Goal: Information Seeking & Learning: Learn about a topic

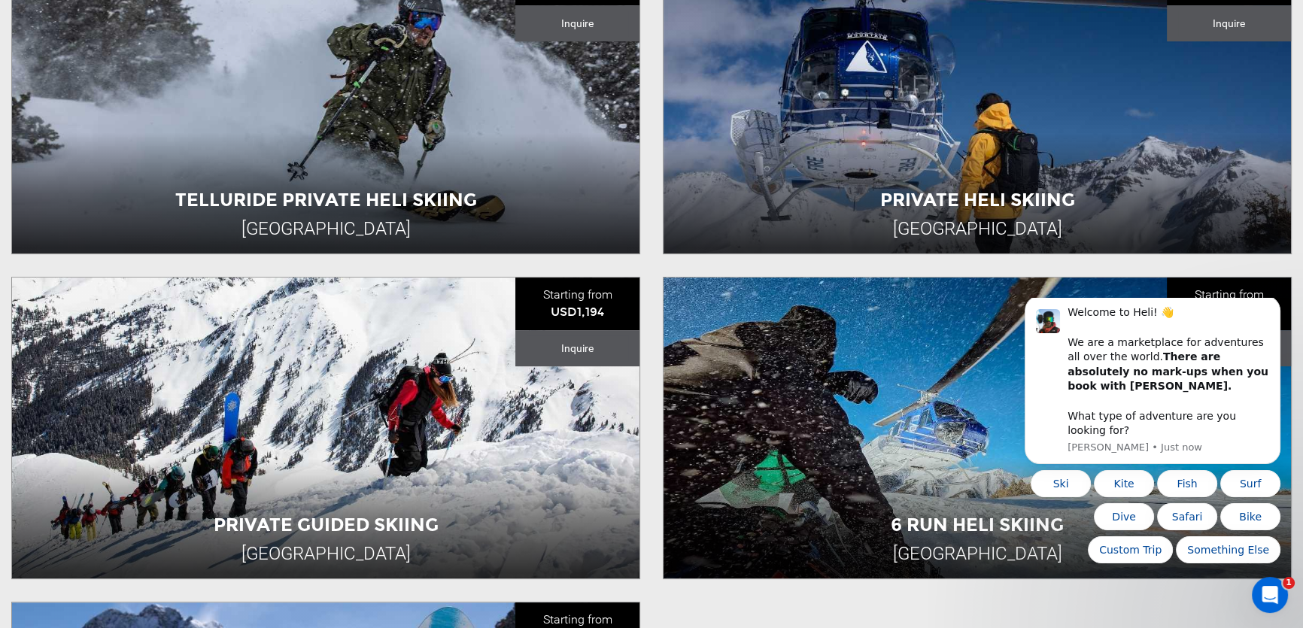
click at [1004, 476] on html "Welcome to Heli! 👋 We are a marketplace for adventures all over the world. Ther…" at bounding box center [1152, 435] width 301 height 275
click at [1276, 305] on icon "Dismiss notification" at bounding box center [1276, 300] width 8 height 8
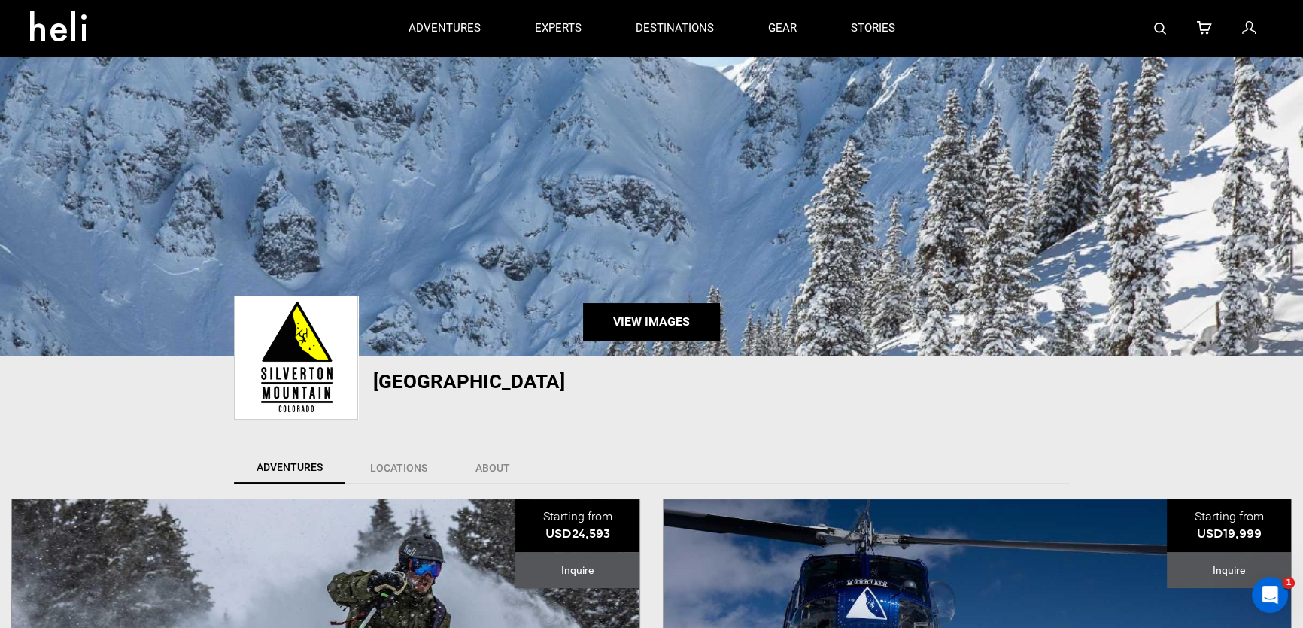
click at [669, 323] on link "View Images" at bounding box center [651, 322] width 137 height 38
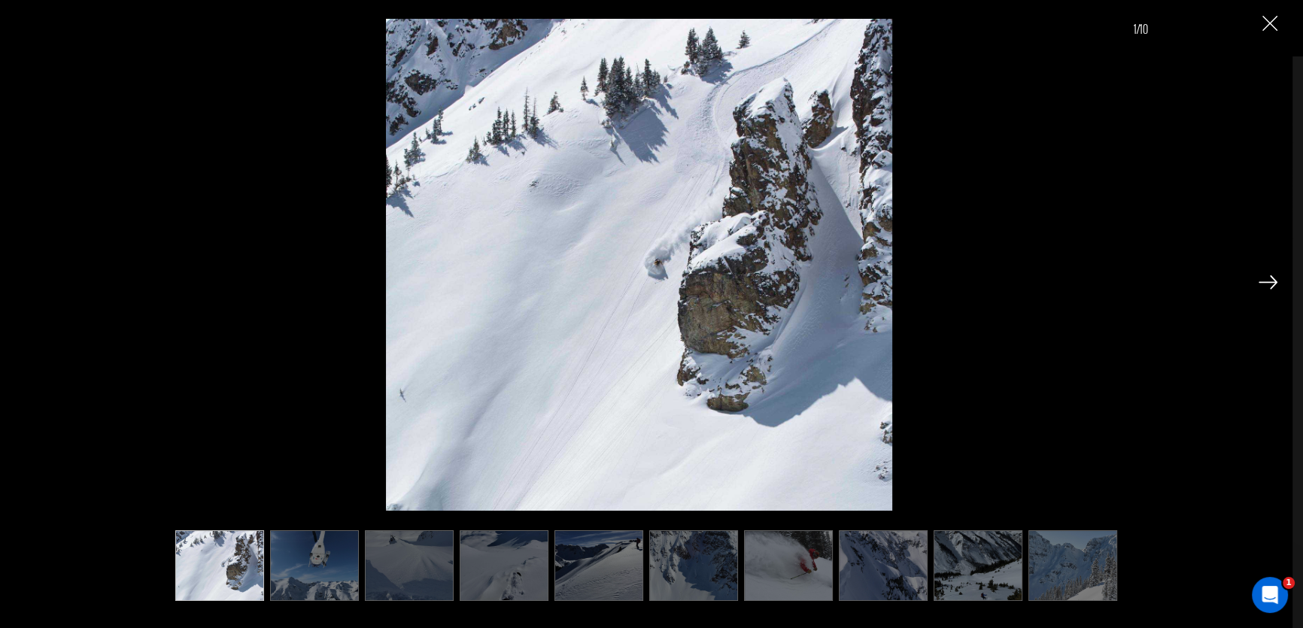
click at [1264, 23] on img "Close" at bounding box center [1270, 23] width 15 height 15
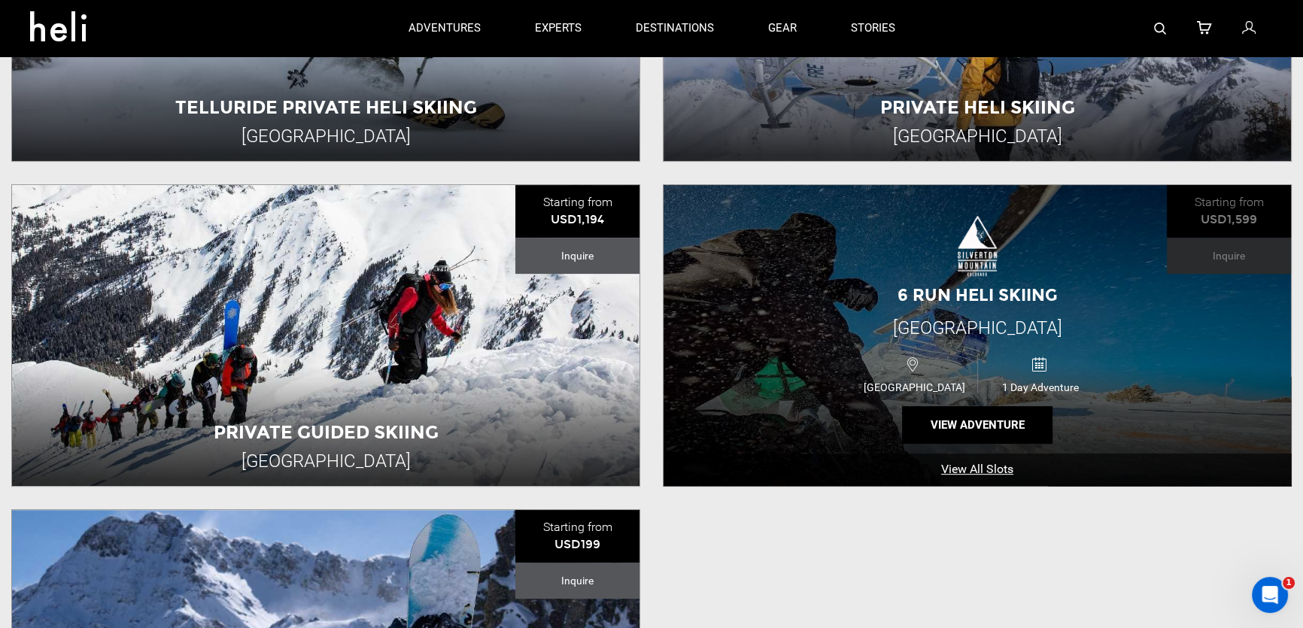
scroll to position [615, 0]
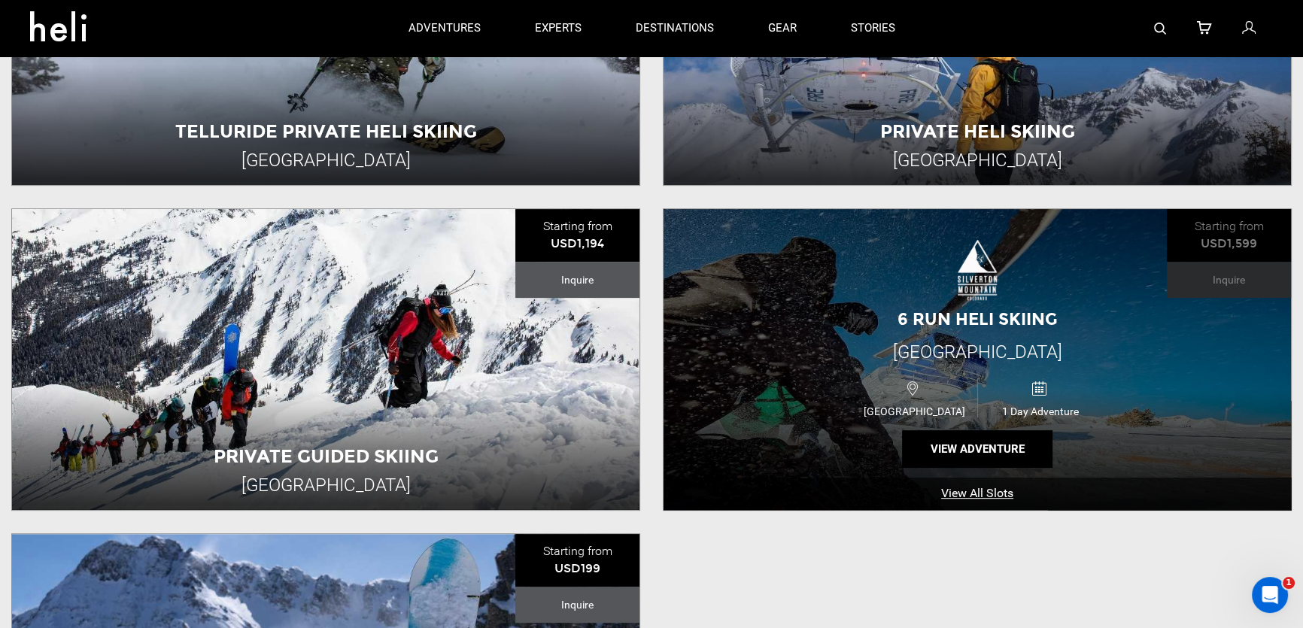
click at [974, 345] on span "[GEOGRAPHIC_DATA]" at bounding box center [977, 352] width 169 height 21
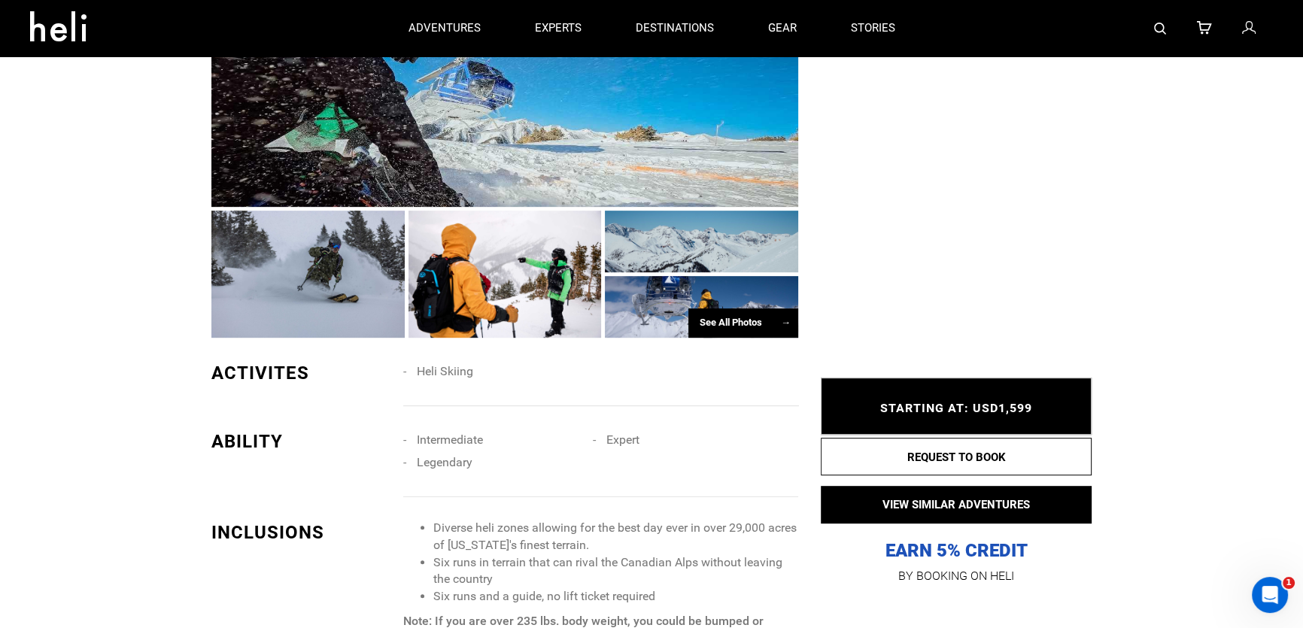
scroll to position [889, 0]
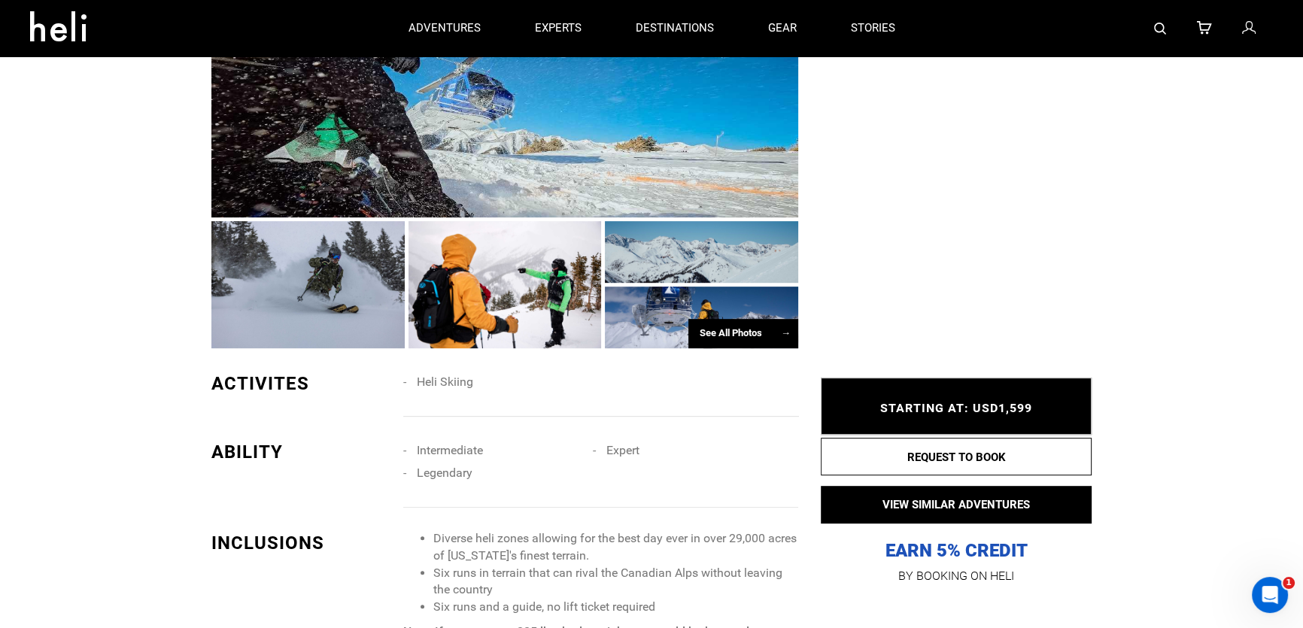
click at [737, 330] on div "See All Photos →" at bounding box center [743, 333] width 110 height 29
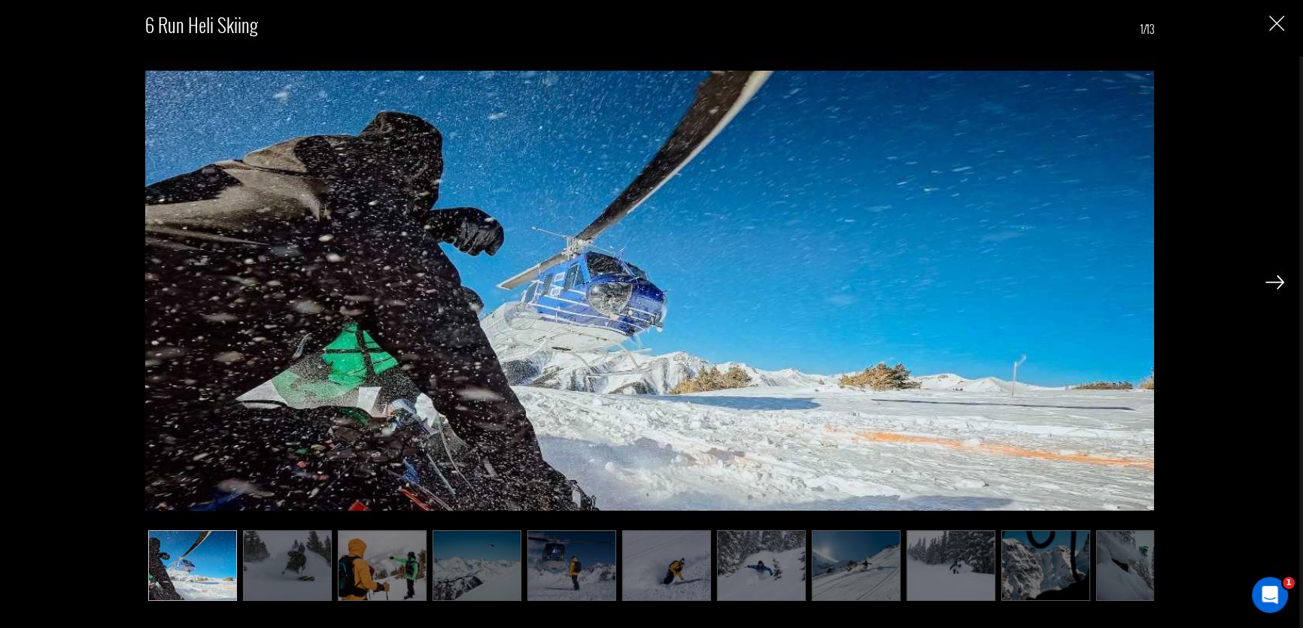
click at [1271, 284] on img at bounding box center [1275, 282] width 19 height 14
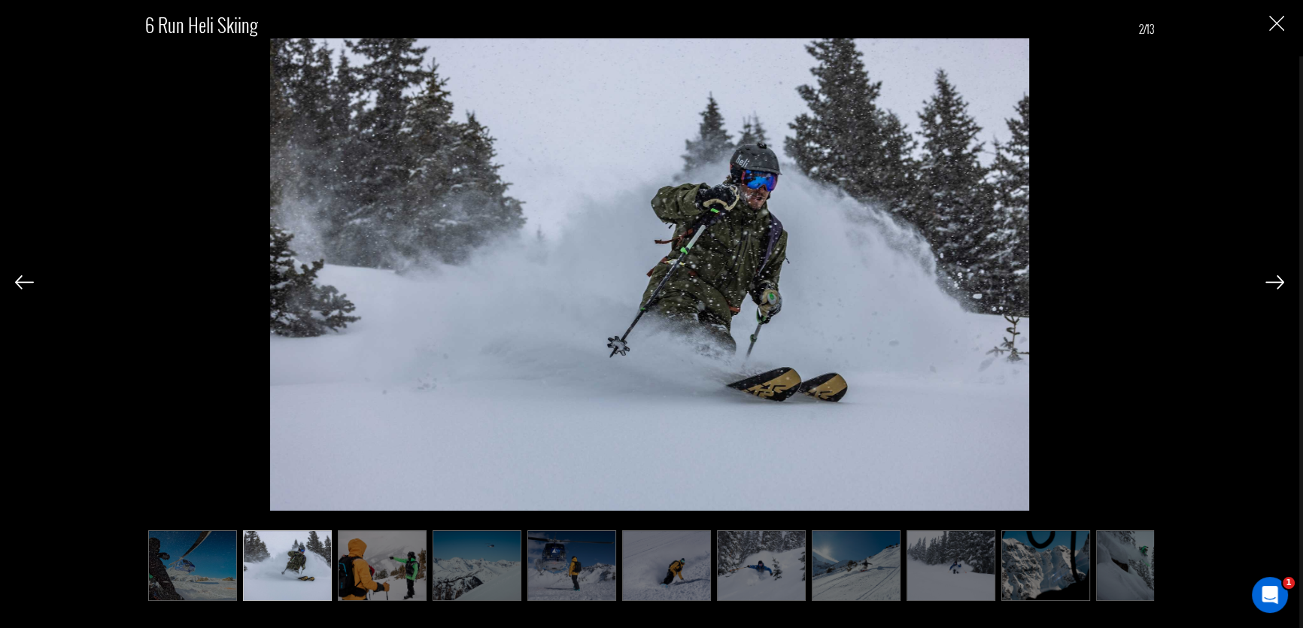
click at [1271, 284] on img at bounding box center [1275, 282] width 19 height 14
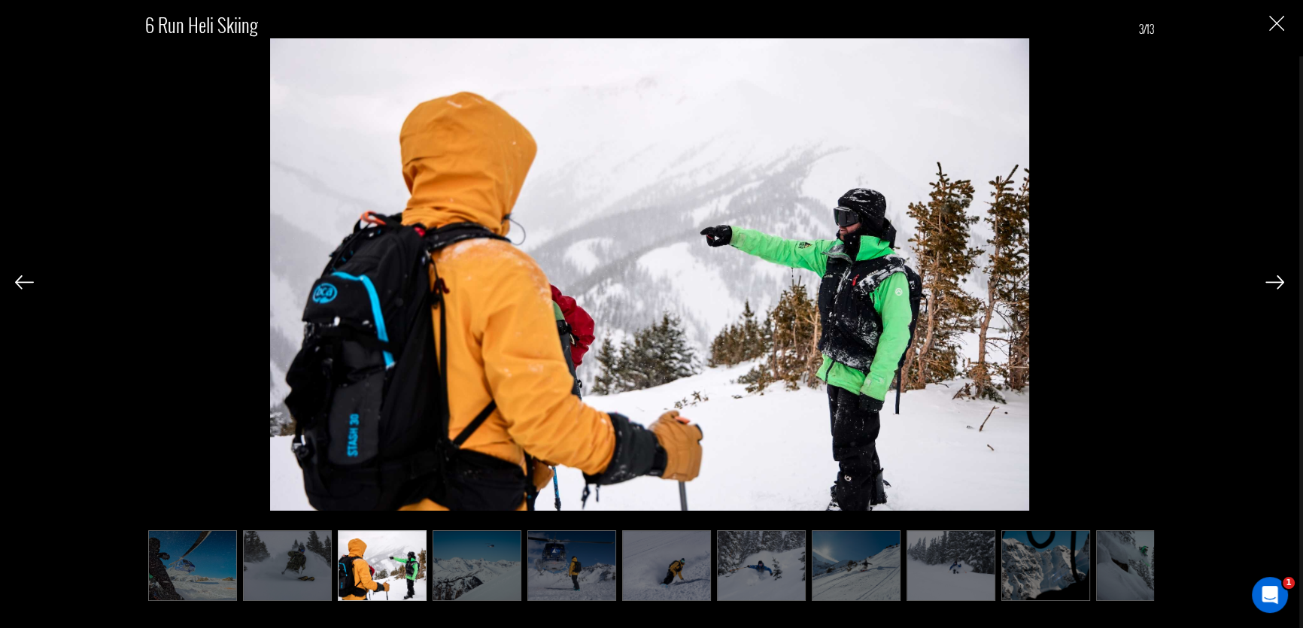
click at [1271, 284] on img at bounding box center [1275, 282] width 19 height 14
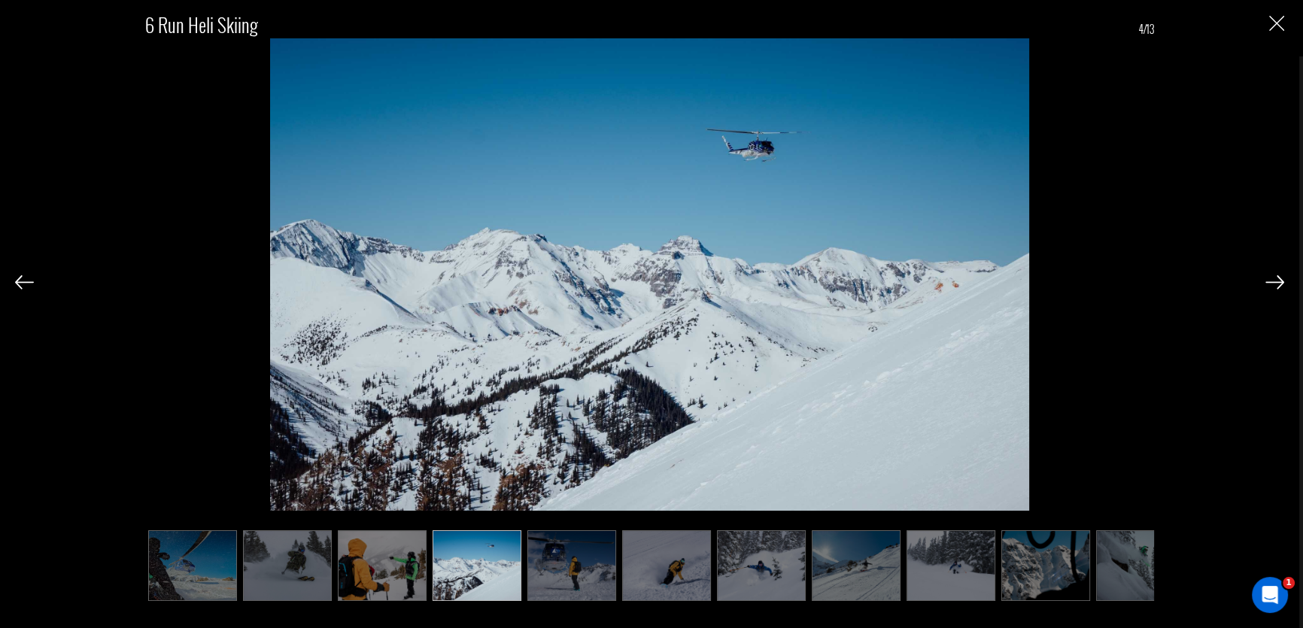
click at [1271, 284] on img at bounding box center [1275, 282] width 19 height 14
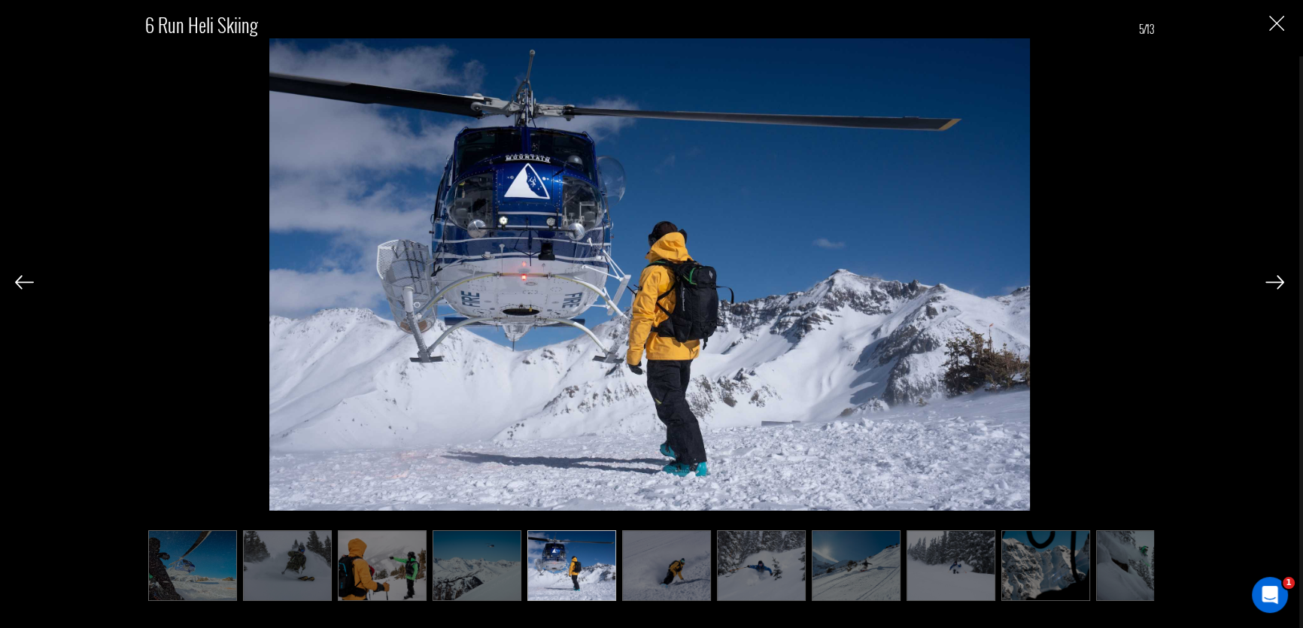
click at [1271, 284] on img at bounding box center [1275, 282] width 19 height 14
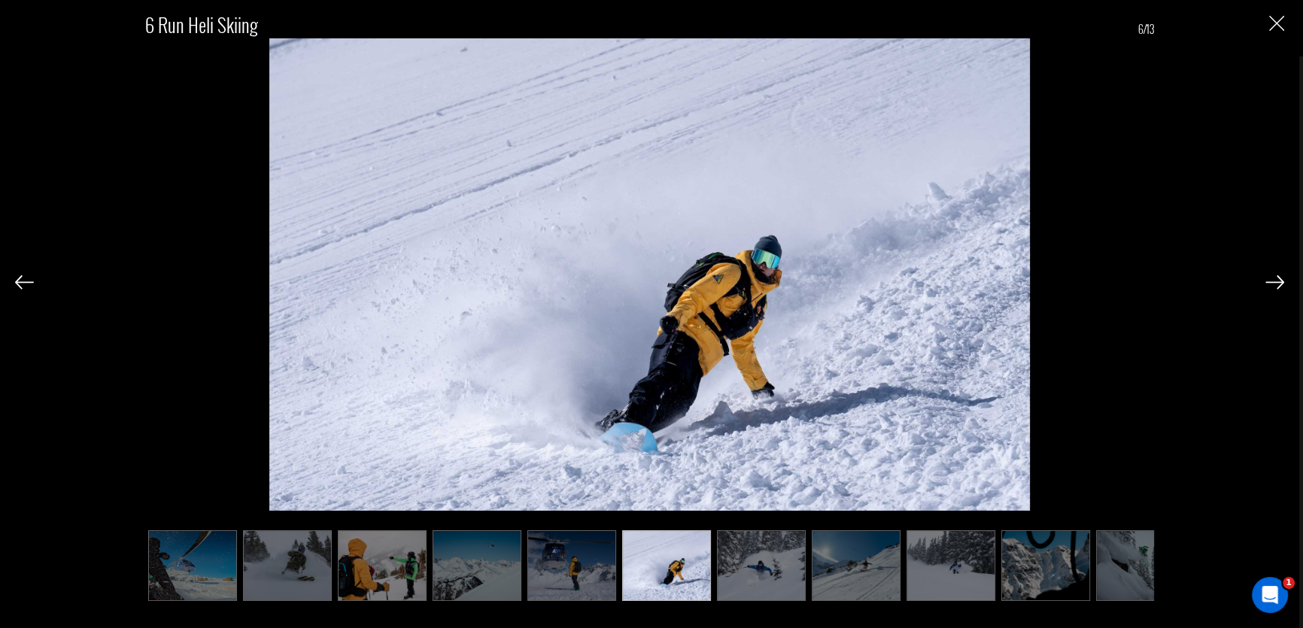
click at [1271, 284] on img at bounding box center [1275, 282] width 19 height 14
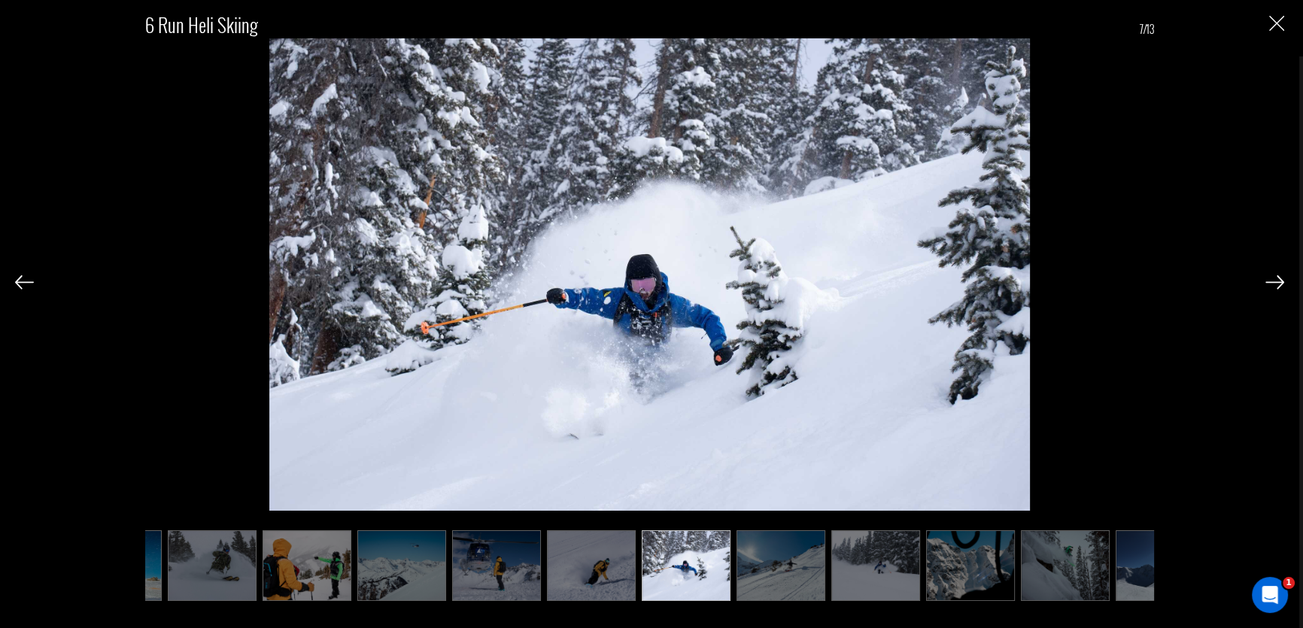
click at [1271, 284] on img at bounding box center [1275, 282] width 19 height 14
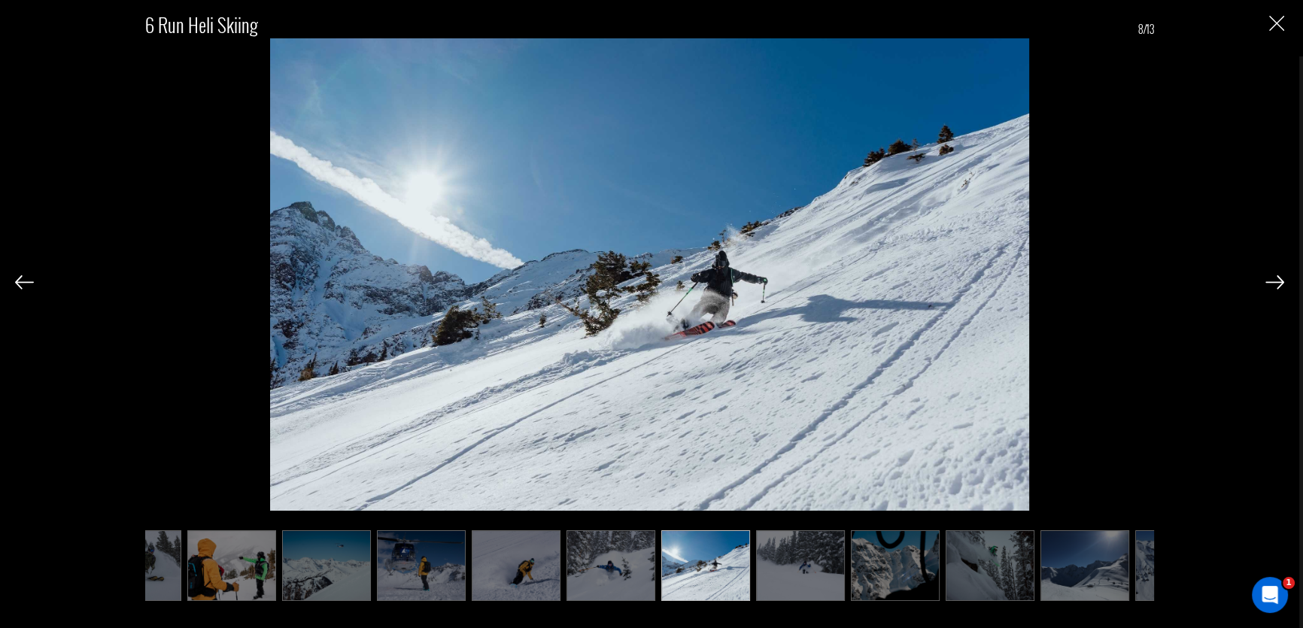
click at [1271, 284] on img at bounding box center [1275, 282] width 19 height 14
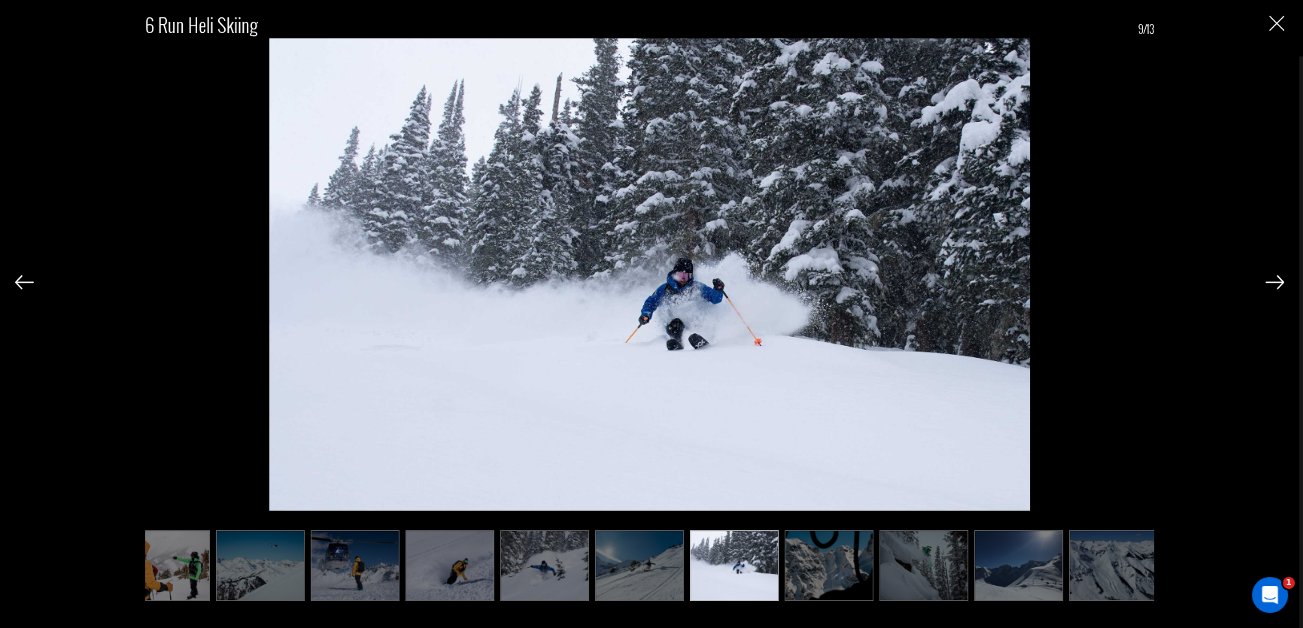
scroll to position [0, 223]
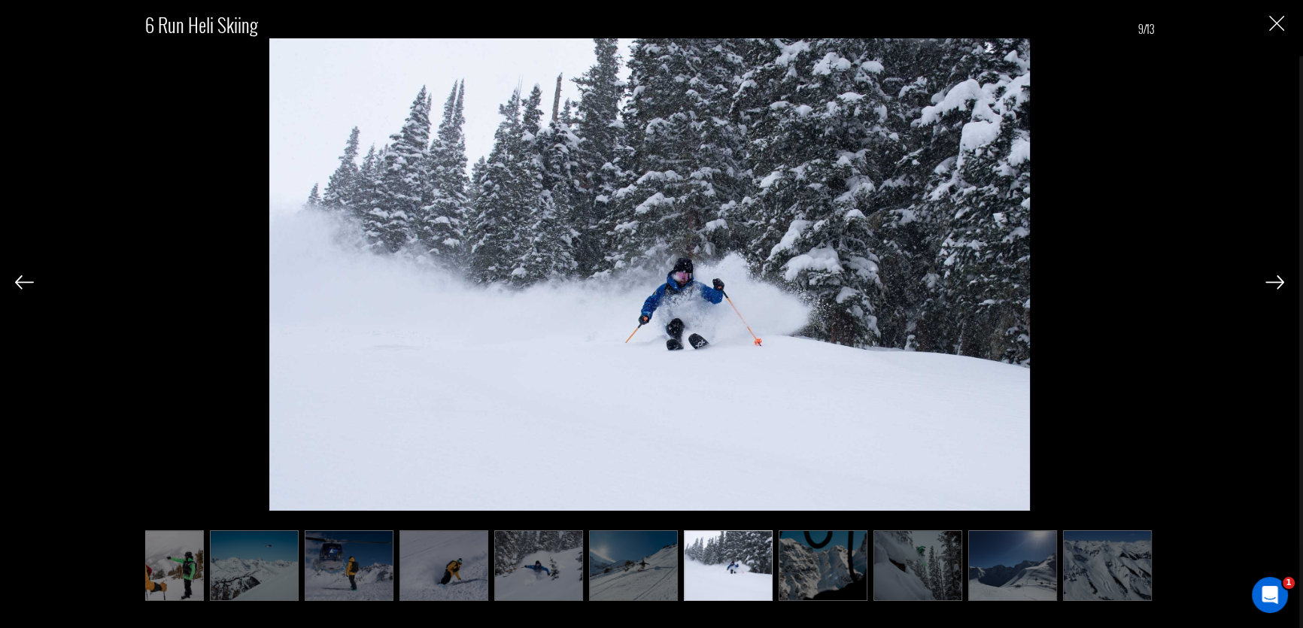
click at [1271, 284] on img at bounding box center [1275, 282] width 19 height 14
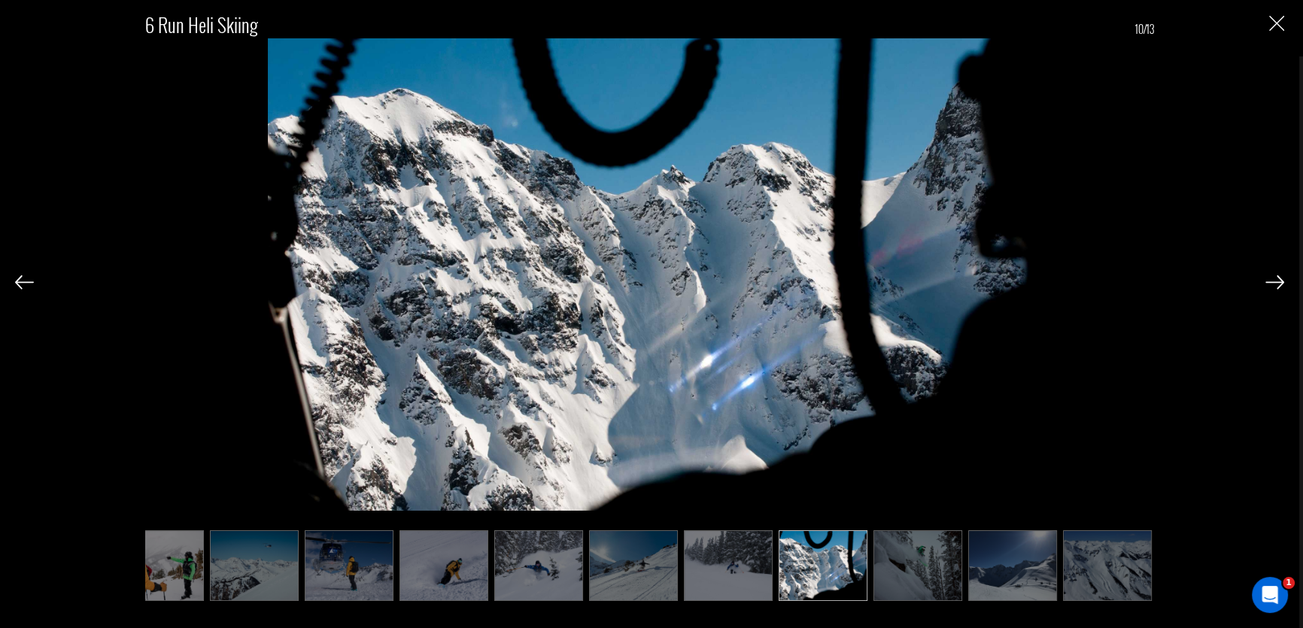
click at [1271, 284] on img at bounding box center [1275, 282] width 19 height 14
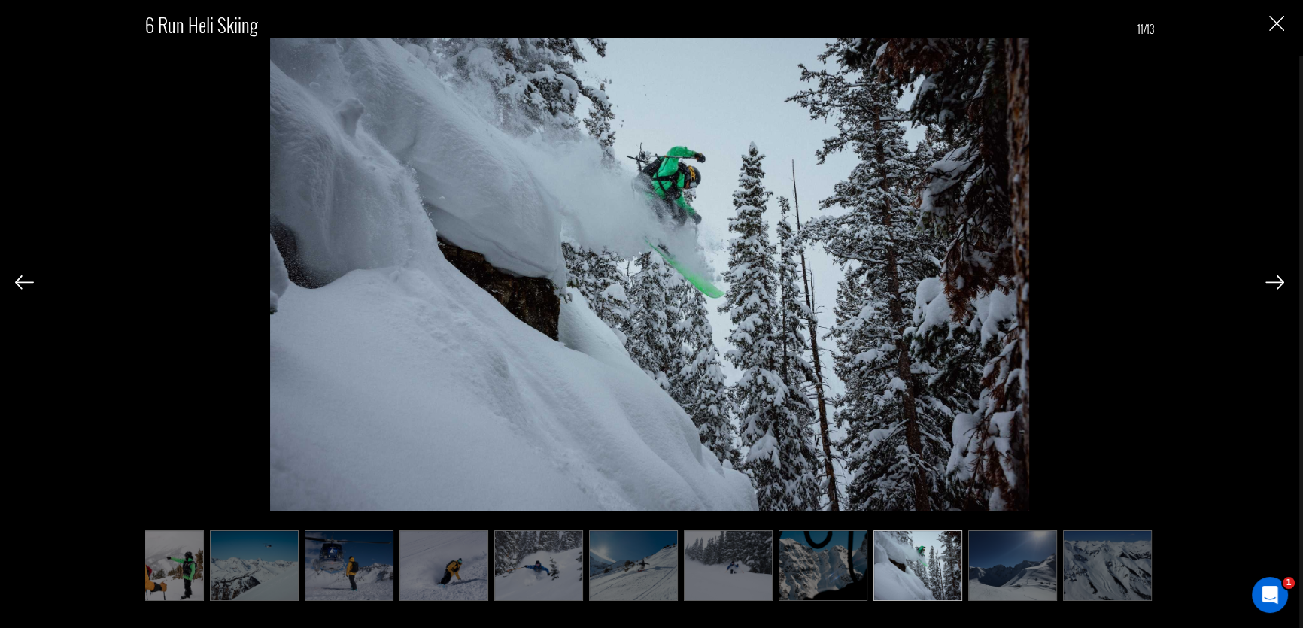
click at [1271, 284] on img at bounding box center [1275, 282] width 19 height 14
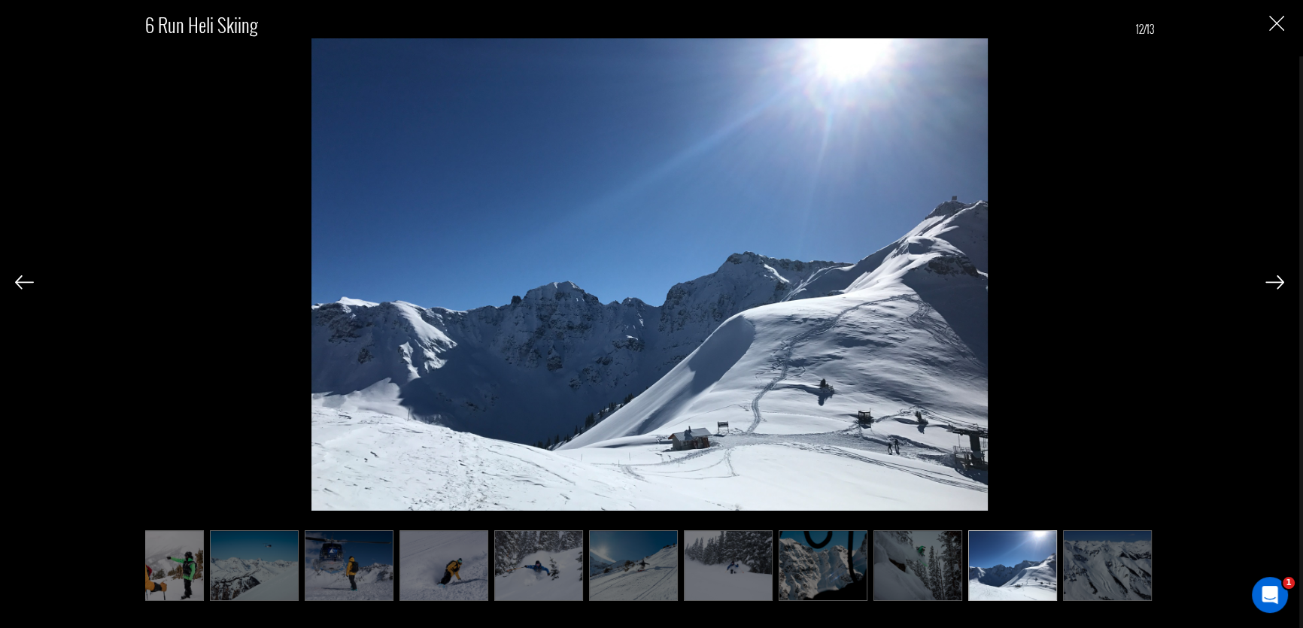
click at [1271, 284] on img at bounding box center [1275, 282] width 19 height 14
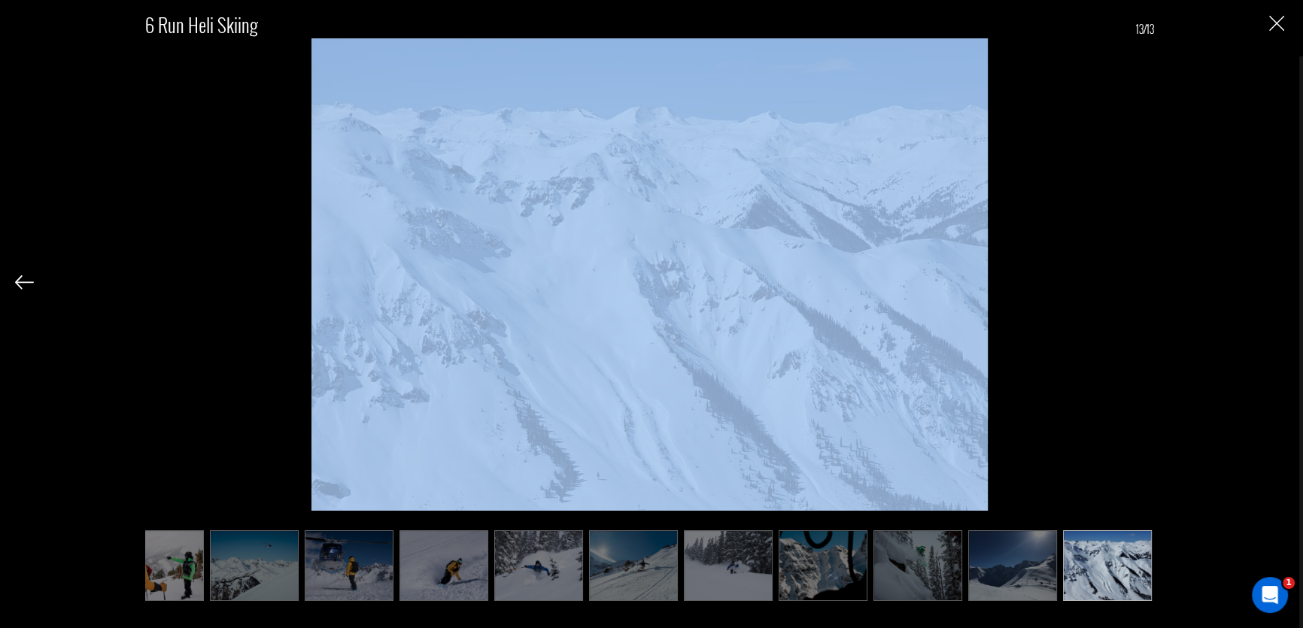
click at [1271, 284] on div "6 Run Heli Skiing 13/13" at bounding box center [649, 298] width 1269 height 597
click at [1279, 21] on img "Close" at bounding box center [1276, 23] width 15 height 15
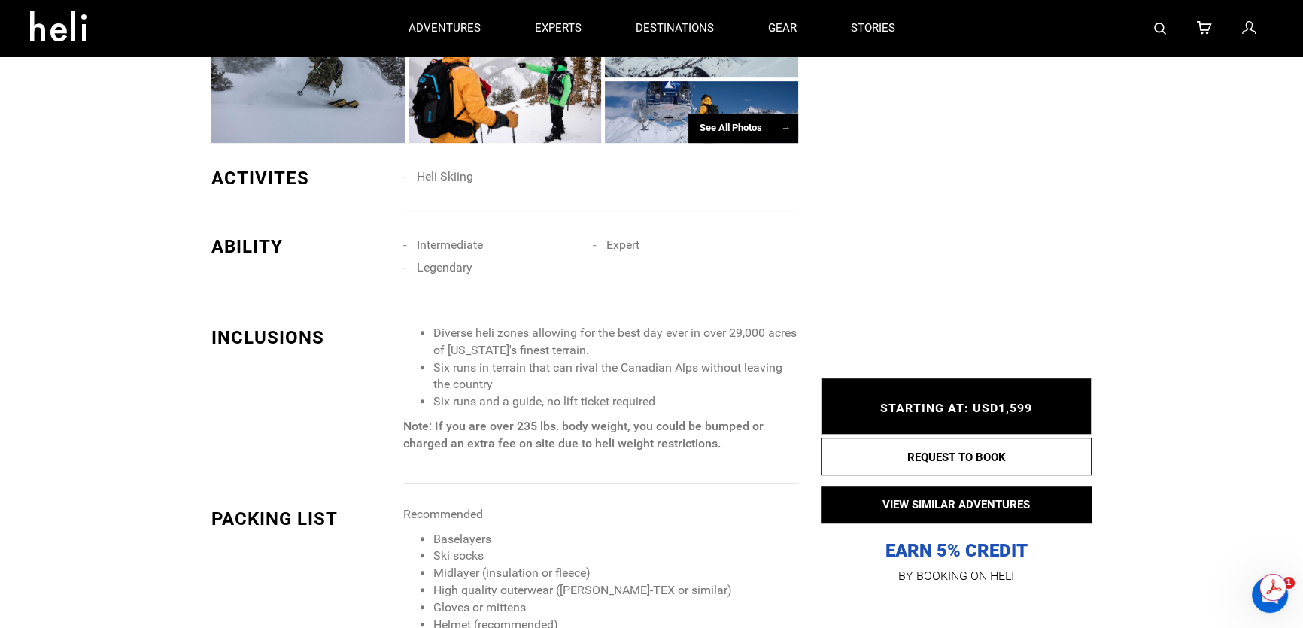
scroll to position [0, 0]
